Goal: Information Seeking & Learning: Learn about a topic

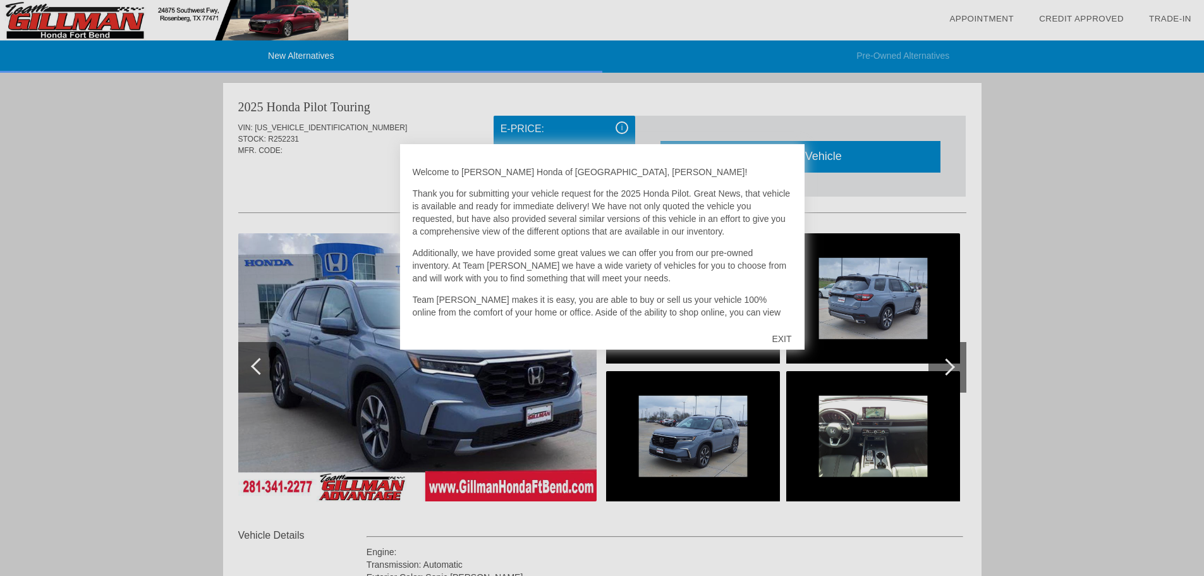
scroll to position [778, 0]
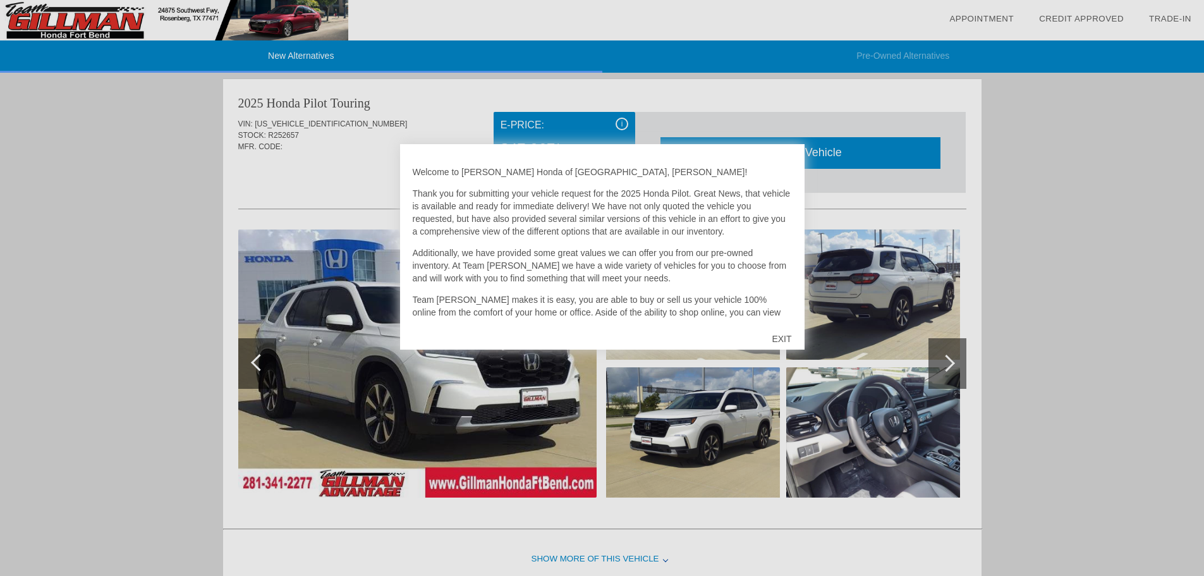
click at [783, 340] on div "EXIT" at bounding box center [781, 339] width 45 height 38
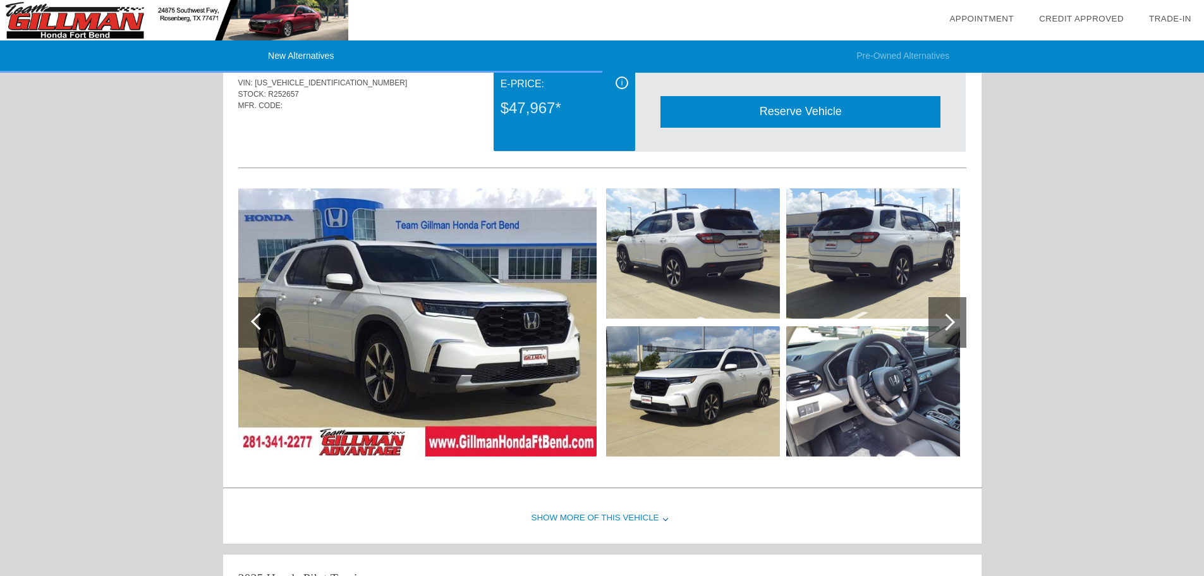
scroll to position [841, 0]
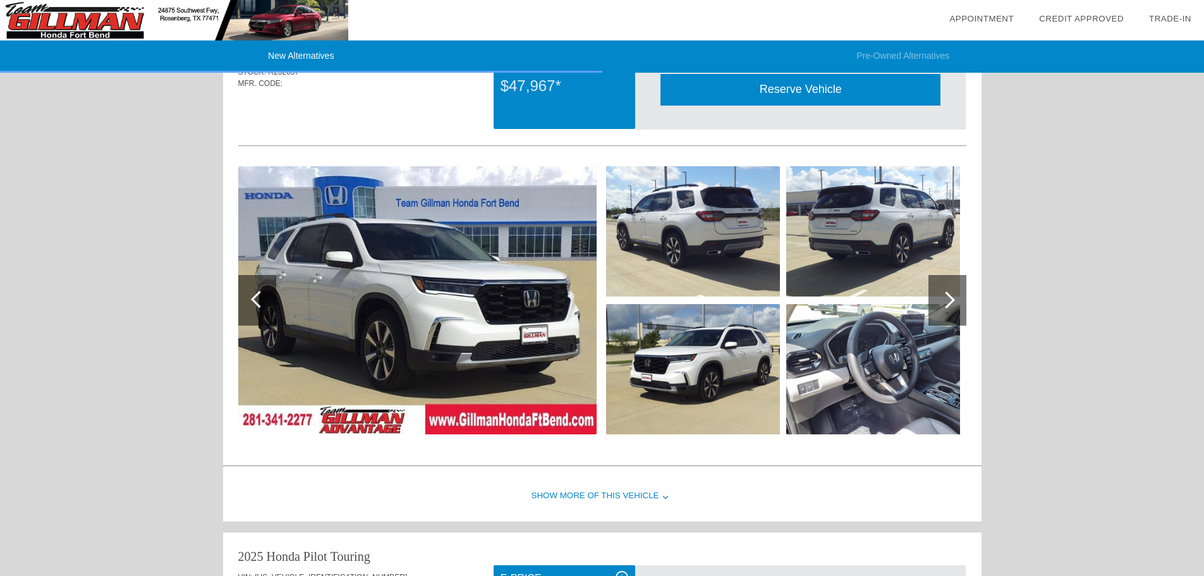
click at [948, 298] on div at bounding box center [946, 299] width 17 height 17
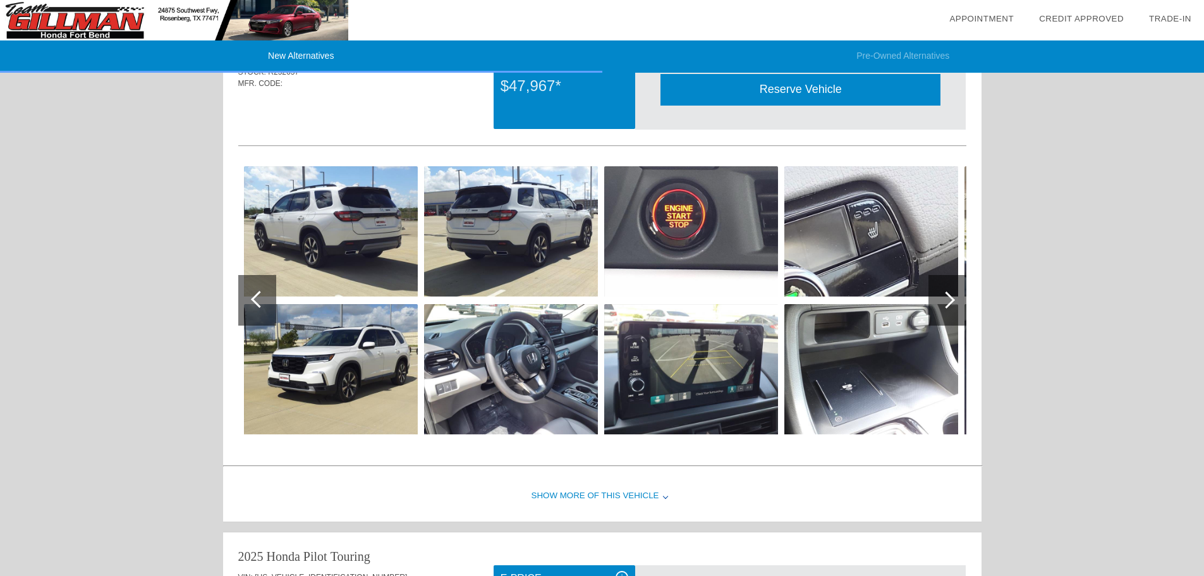
click at [948, 298] on div at bounding box center [946, 299] width 17 height 17
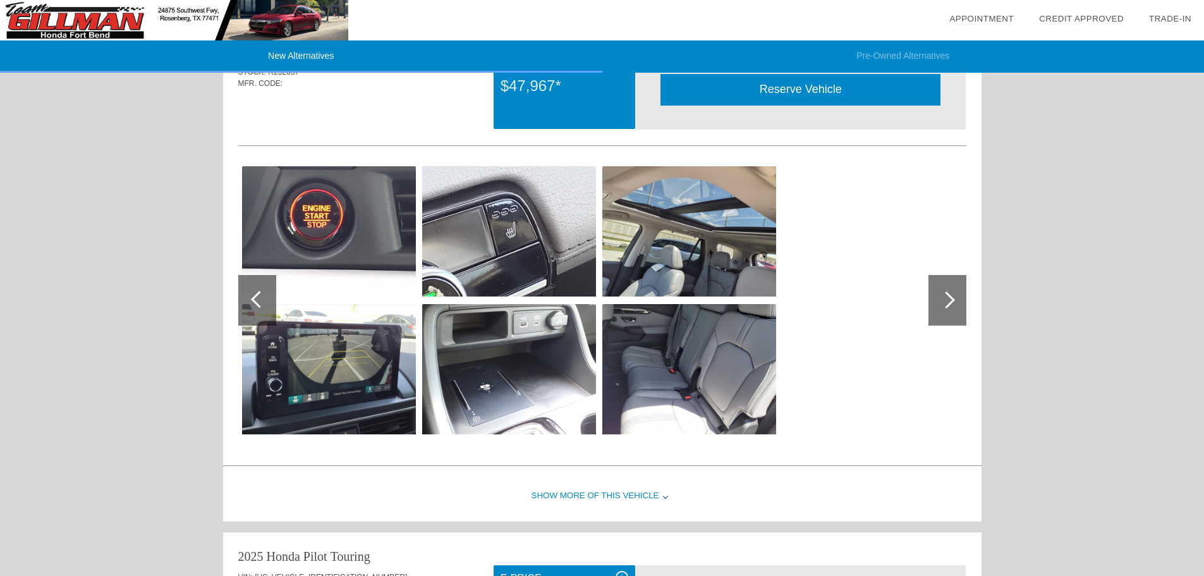
click at [948, 298] on div at bounding box center [946, 299] width 17 height 17
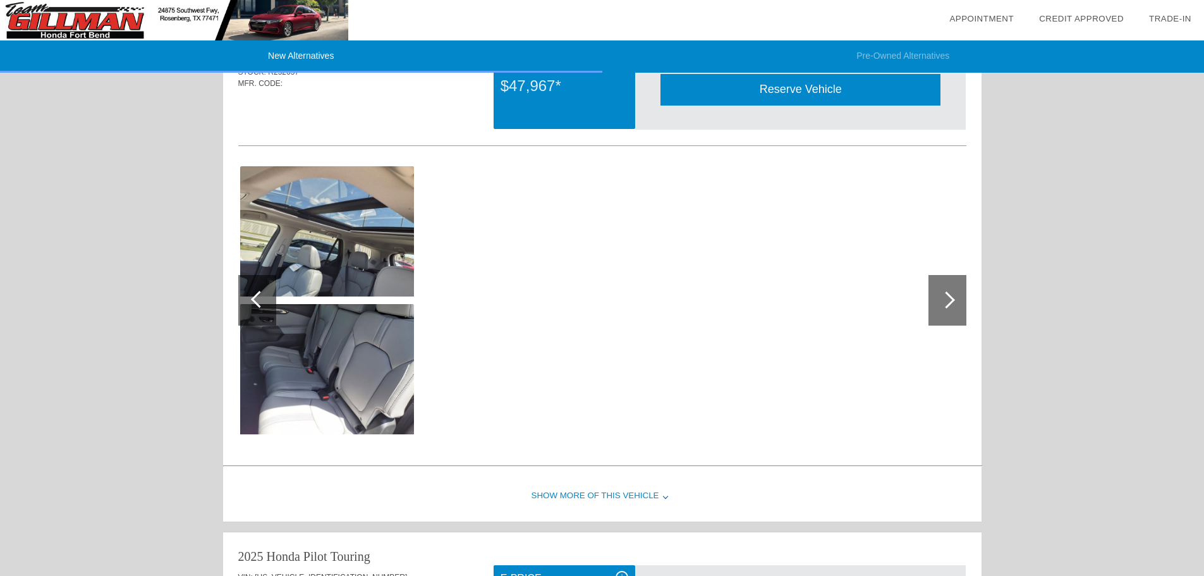
click at [1059, 305] on div "New Alternatives Pre-Owned Alternatives date_range Appointment check_box Credit…" at bounding box center [602, 182] width 1204 height 2047
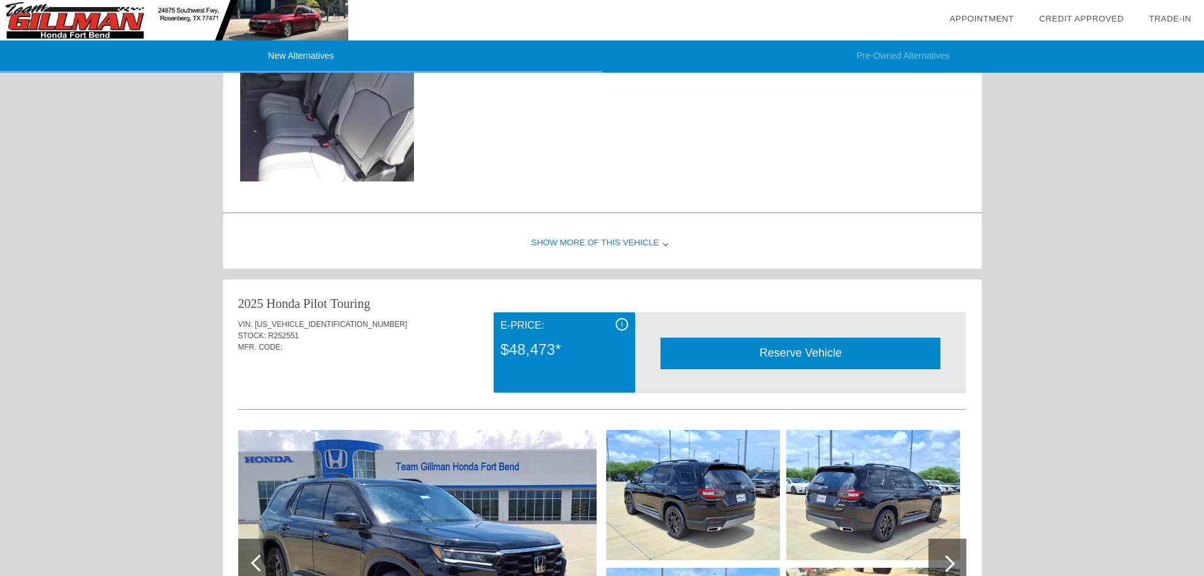
scroll to position [1220, 0]
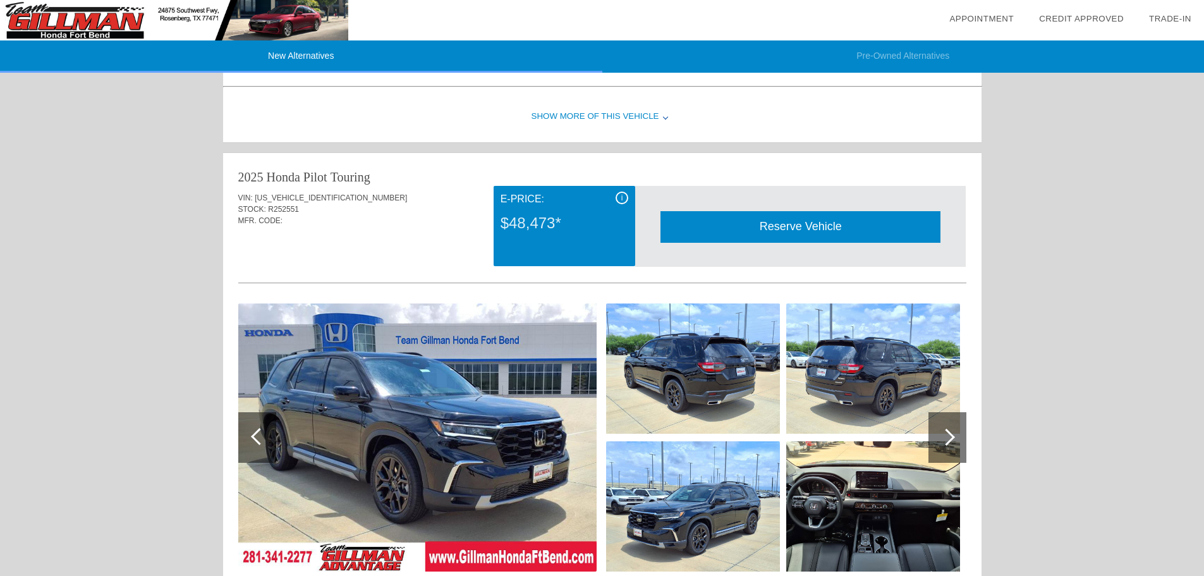
click at [659, 118] on div "Show More of this Vehicle" at bounding box center [602, 117] width 758 height 51
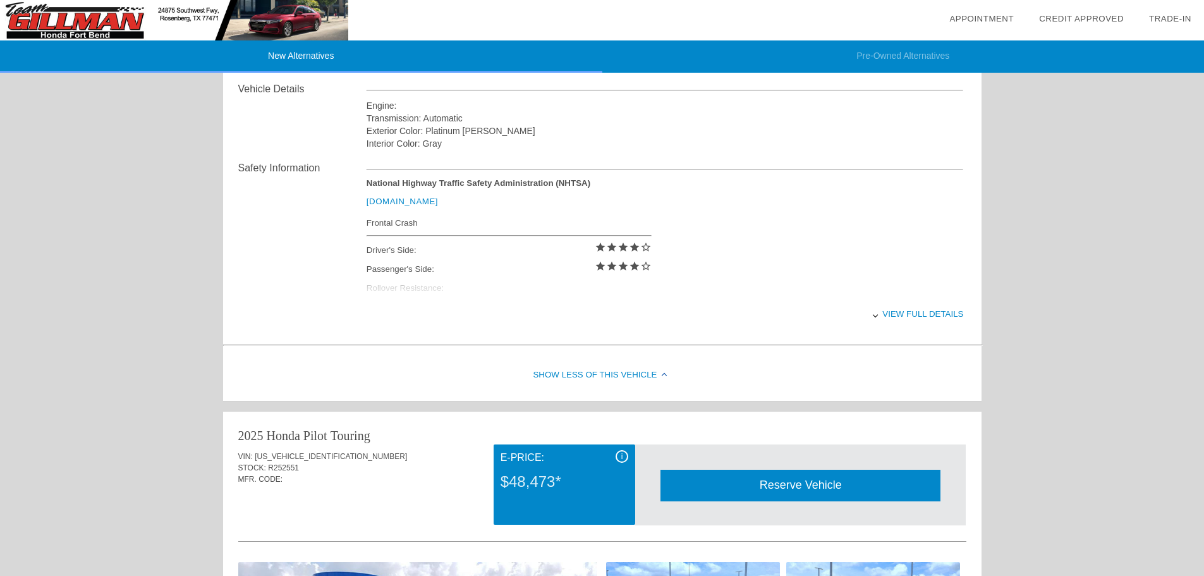
click at [895, 317] on div "View full details" at bounding box center [665, 313] width 597 height 31
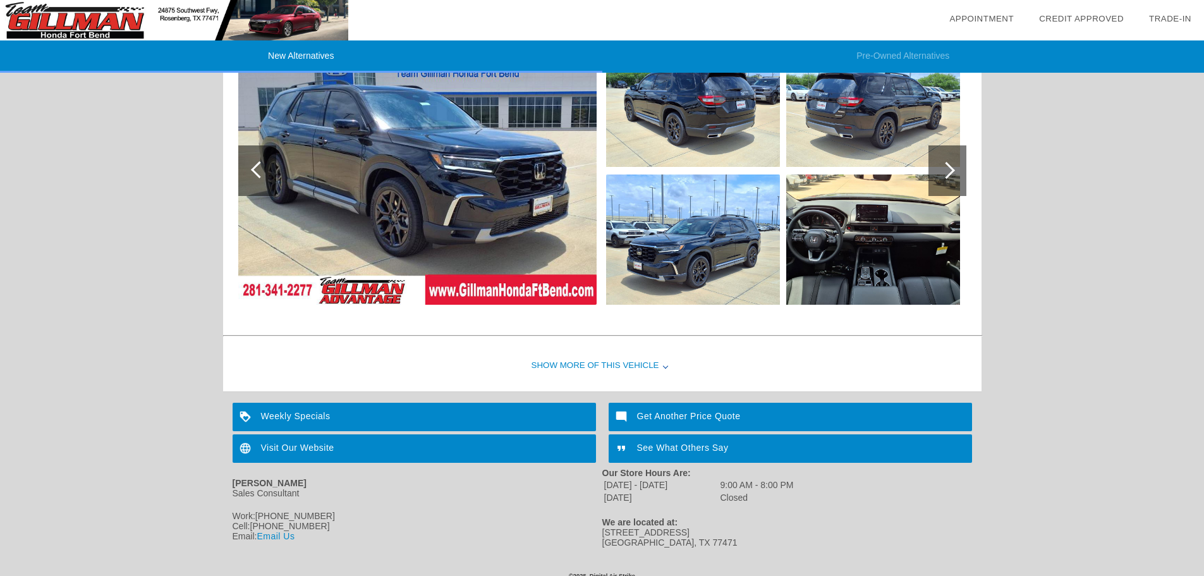
scroll to position [1755, 0]
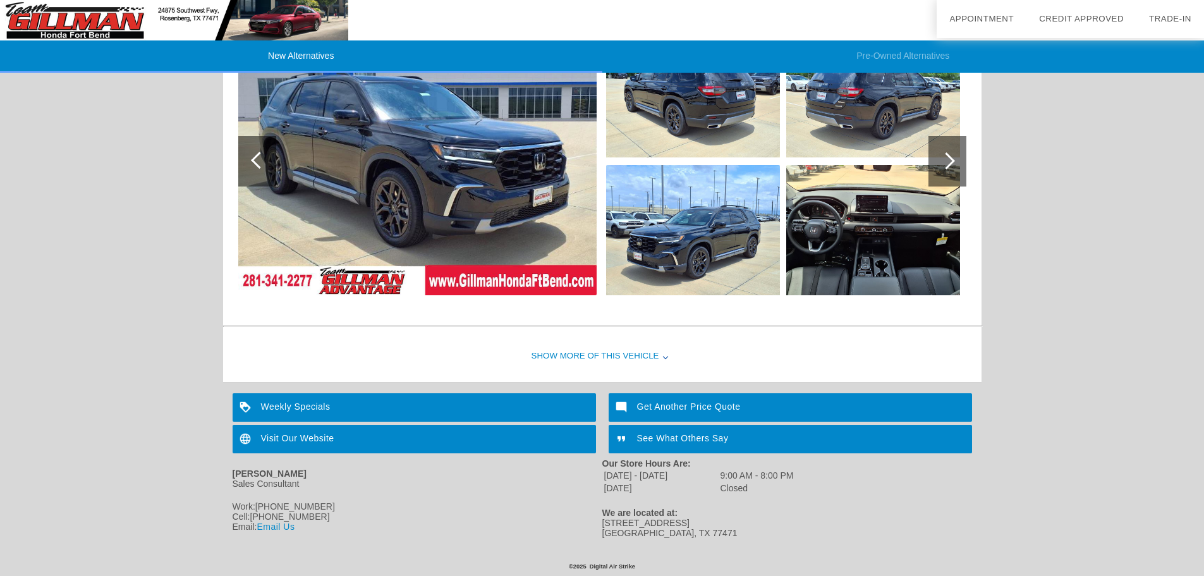
click at [300, 410] on div "Weekly Specials" at bounding box center [414, 407] width 363 height 28
